Goal: Task Accomplishment & Management: Complete application form

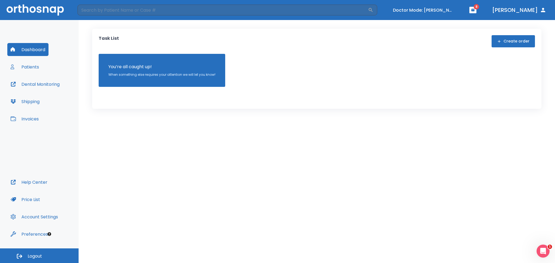
click at [34, 71] on button "Patients" at bounding box center [24, 66] width 35 height 13
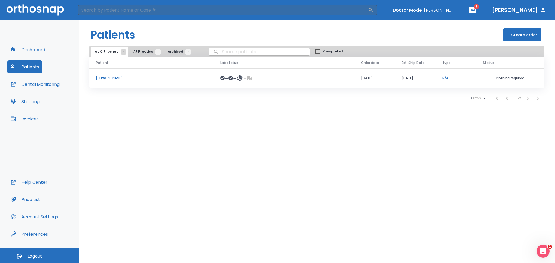
click at [141, 52] on span "At Practice 12" at bounding box center [145, 51] width 25 height 5
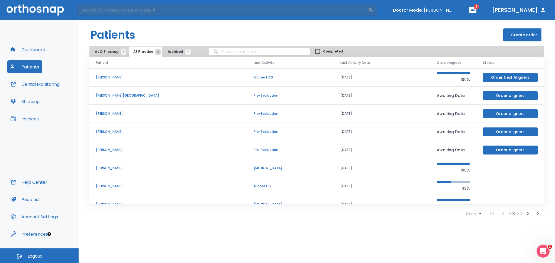
click at [118, 97] on p "Carolina cartagena" at bounding box center [168, 95] width 145 height 5
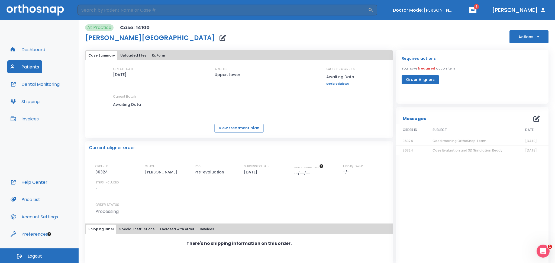
click at [422, 82] on button "Order Aligners" at bounding box center [420, 79] width 37 height 9
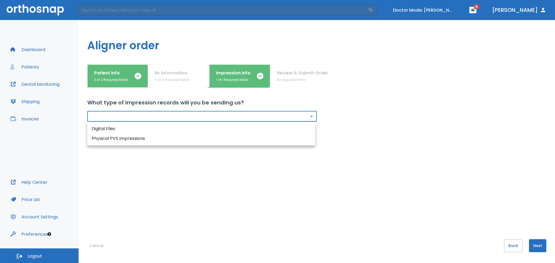
click at [192, 118] on body "​ Doctor Mode: Juan Porras 8 Dr. Castellanos Dashboard Patients Dental Monitori…" at bounding box center [277, 131] width 555 height 263
click at [191, 128] on li "Digital Files" at bounding box center [201, 129] width 228 height 10
type input "digital"
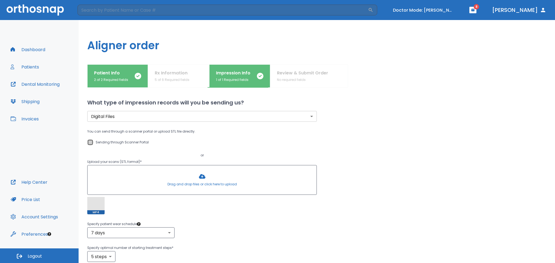
click at [92, 143] on input "Sending through Scanner Portal" at bounding box center [90, 142] width 7 height 7
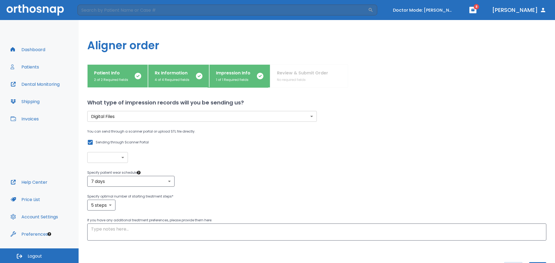
click at [92, 143] on input "Sending through Scanner Portal" at bounding box center [90, 142] width 7 height 7
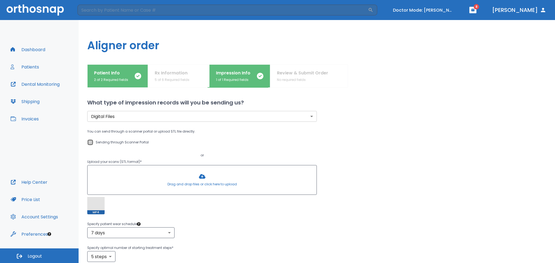
click at [90, 143] on input "Sending through Scanner Portal" at bounding box center [90, 142] width 7 height 7
checkbox input "true"
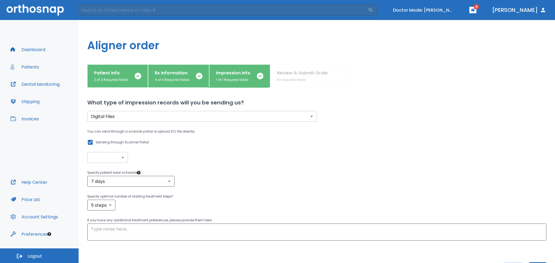
click at [114, 158] on body "​ Doctor Mode: Juan Porras 8 Dr. Castellanos Dashboard Patients Dental Monitori…" at bounding box center [277, 131] width 555 height 263
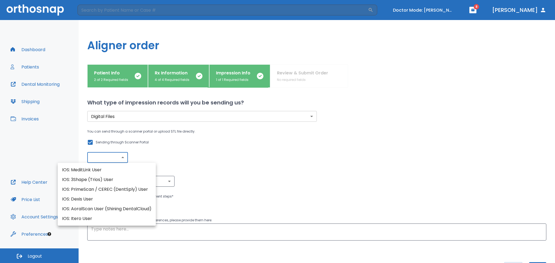
click at [131, 172] on li "IOS: MeditLink User" at bounding box center [107, 170] width 98 height 10
type input "IOS: MeditLink User"
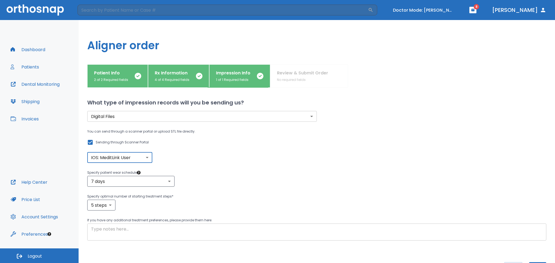
click at [124, 237] on textarea at bounding box center [316, 232] width 451 height 12
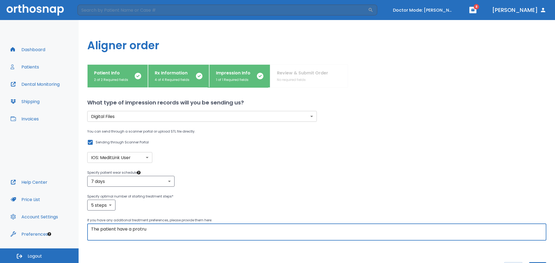
drag, startPoint x: 149, startPoint y: 230, endPoint x: 133, endPoint y: 232, distance: 16.4
click at [133, 232] on textarea "The patient have a protru" at bounding box center [316, 232] width 451 height 12
click at [134, 232] on textarea "The patient have a protru" at bounding box center [316, 232] width 451 height 12
drag, startPoint x: 135, startPoint y: 231, endPoint x: 151, endPoint y: 232, distance: 16.6
click at [151, 232] on textarea "The patient have a protru" at bounding box center [316, 232] width 451 height 12
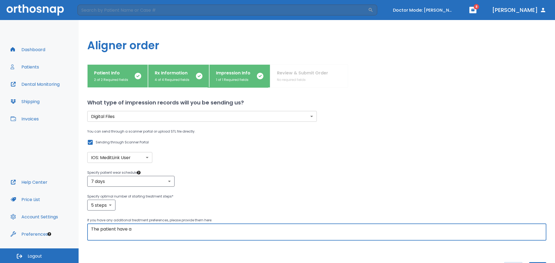
paste textarea "protruded smile"
click at [167, 230] on textarea "The patient have a protruded smile that she would like to fix" at bounding box center [316, 232] width 451 height 12
click at [241, 229] on textarea "The patient have a protruded smile that she would like to fix" at bounding box center [316, 232] width 451 height 12
click at [244, 230] on textarea "The patient has a protruded smile that she would like to fix." at bounding box center [316, 232] width 451 height 12
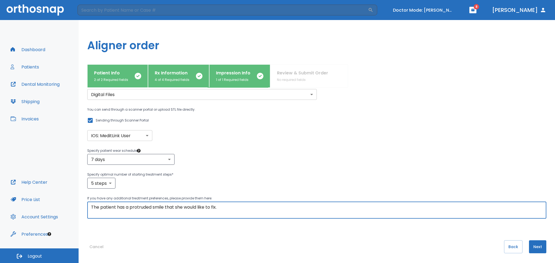
scroll to position [23, 0]
type textarea "The patient has a protruded smile that she would like to fix."
click at [532, 247] on button "Next" at bounding box center [537, 246] width 17 height 13
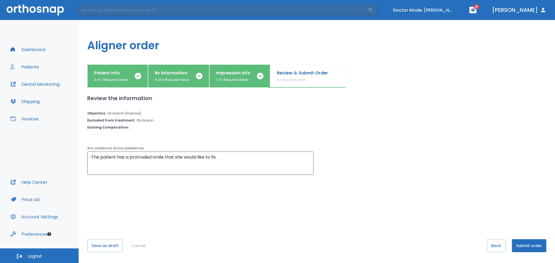
scroll to position [0, 0]
click at [526, 245] on button "Submit order" at bounding box center [529, 246] width 34 height 13
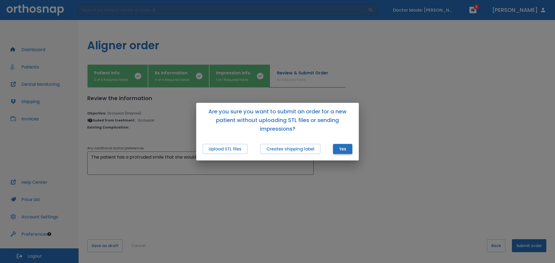
click at [348, 148] on button "Yes" at bounding box center [342, 149] width 19 height 10
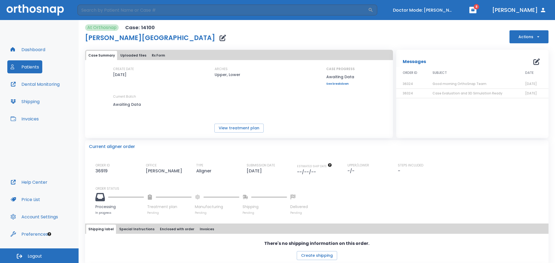
click at [23, 259] on button "Logout" at bounding box center [39, 256] width 79 height 15
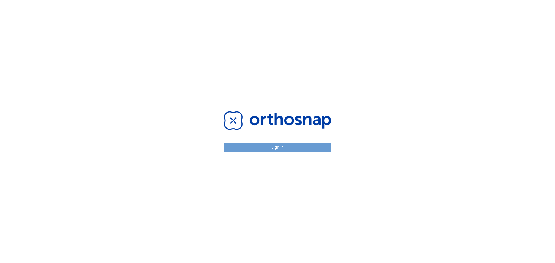
click at [238, 149] on button "Sign in" at bounding box center [277, 147] width 107 height 9
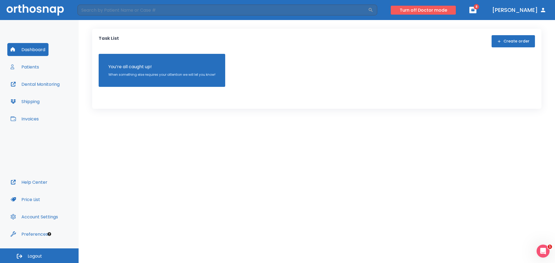
click at [421, 11] on button "Turn off Doctor mode" at bounding box center [423, 10] width 65 height 9
click at [35, 66] on button "Patients" at bounding box center [24, 66] width 35 height 13
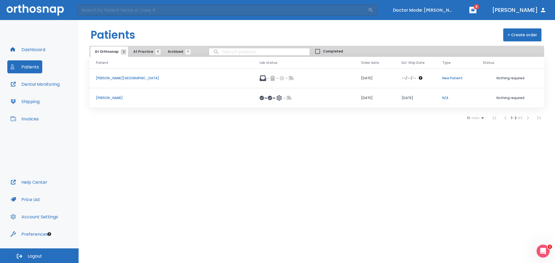
click at [111, 77] on p "Carolina cartagena" at bounding box center [171, 78] width 151 height 5
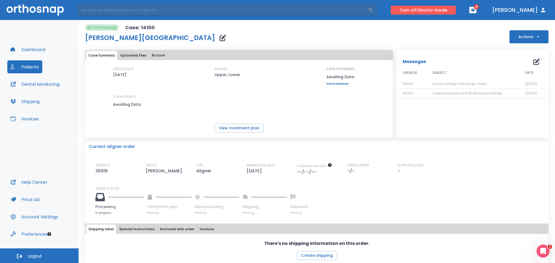
click at [428, 8] on button "Turn off Doctor mode" at bounding box center [423, 10] width 65 height 9
